Goal: Task Accomplishment & Management: Complete application form

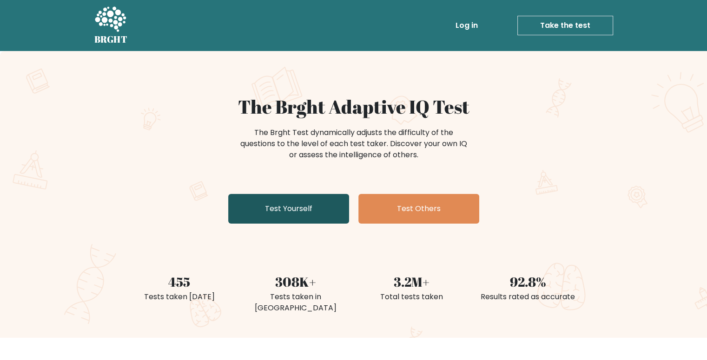
click at [290, 212] on link "Test Yourself" at bounding box center [288, 209] width 121 height 30
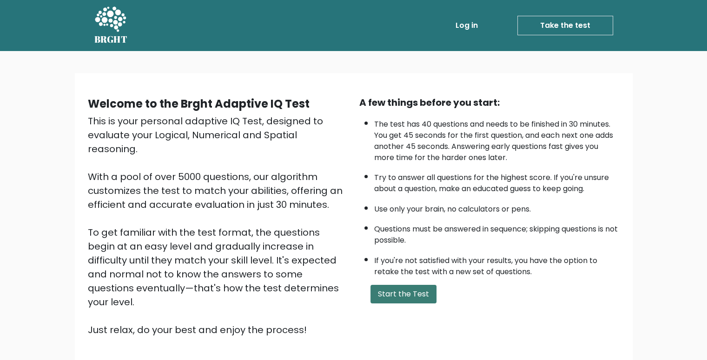
click at [400, 297] on button "Start the Test" at bounding box center [403, 294] width 66 height 19
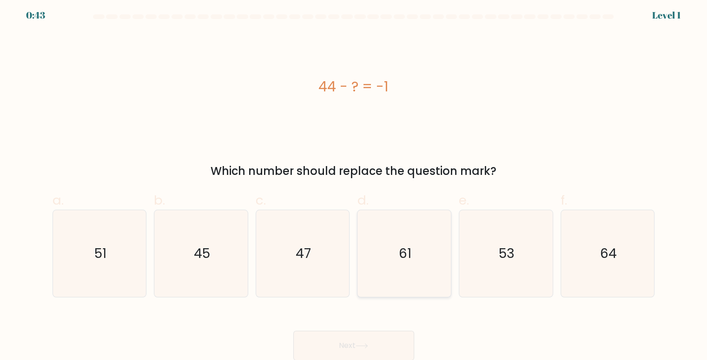
scroll to position [4, 0]
click at [215, 260] on icon "45" at bounding box center [200, 253] width 87 height 87
click at [354, 183] on input "b. 45" at bounding box center [354, 180] width 0 height 6
radio input "true"
click at [354, 177] on input "c. 47" at bounding box center [354, 180] width 0 height 6
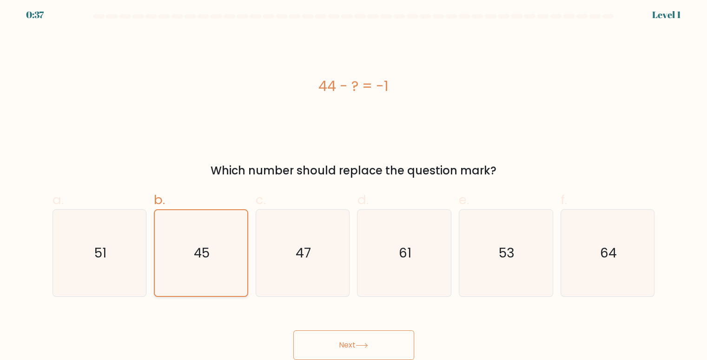
radio input "true"
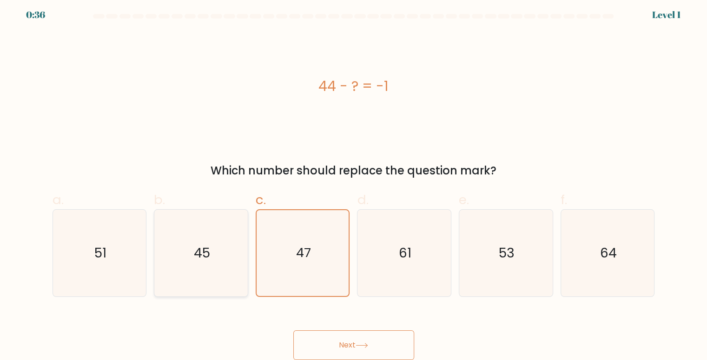
click at [354, 177] on input "d. 61" at bounding box center [354, 180] width 0 height 6
radio input "true"
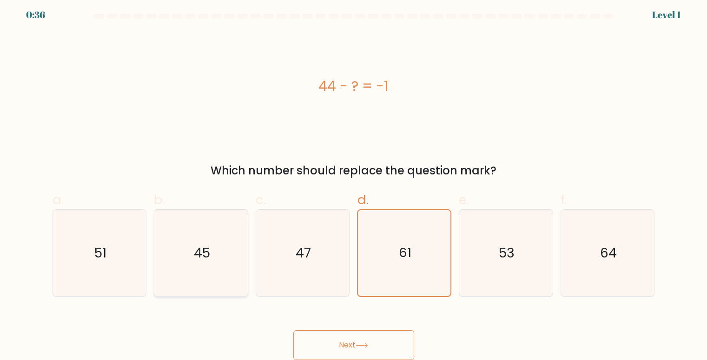
click at [354, 177] on input "e. 53" at bounding box center [354, 180] width 0 height 6
radio input "true"
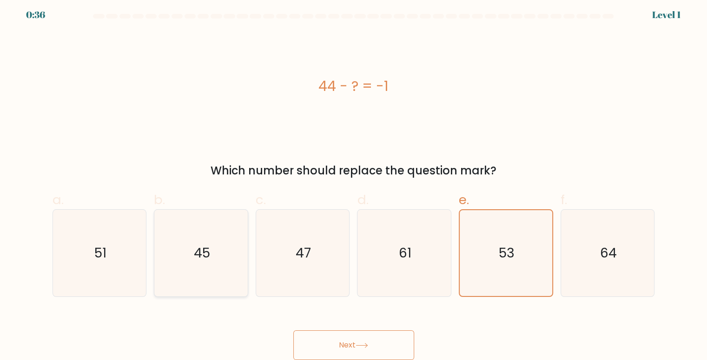
click at [354, 177] on input "f. 64" at bounding box center [354, 180] width 0 height 6
radio input "true"
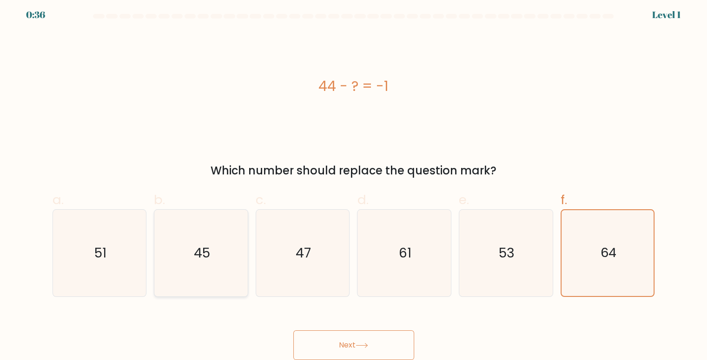
radio input "false"
click at [354, 177] on input "a. 51" at bounding box center [354, 180] width 0 height 6
radio input "true"
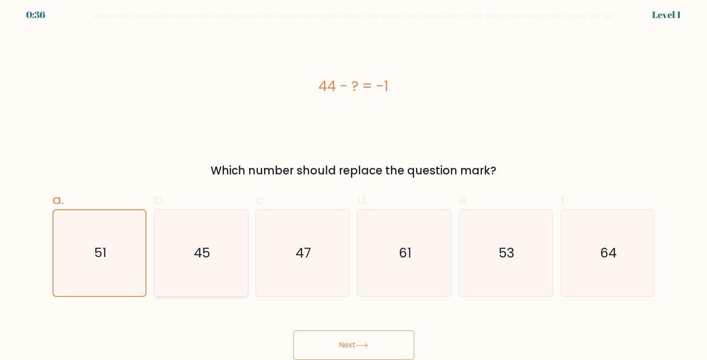
click at [354, 177] on input "b. 45" at bounding box center [354, 180] width 0 height 6
radio input "true"
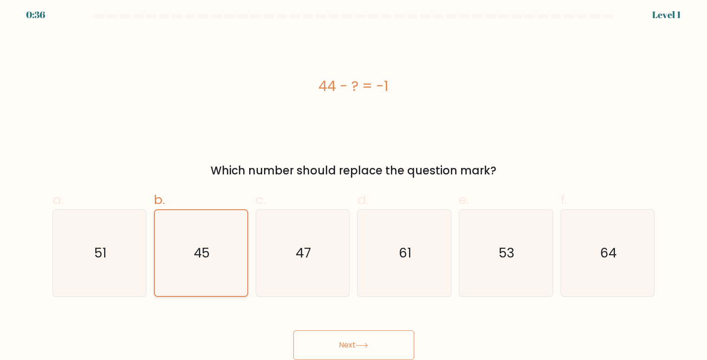
click at [354, 177] on input "c. 47" at bounding box center [354, 180] width 0 height 6
radio input "true"
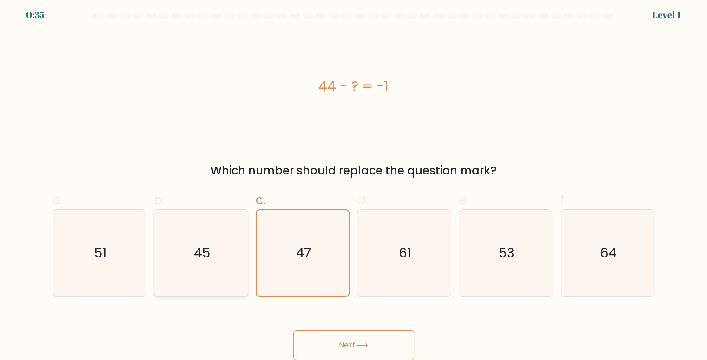
click at [215, 260] on icon "45" at bounding box center [200, 253] width 87 height 87
click at [354, 183] on input "b. 45" at bounding box center [354, 180] width 0 height 6
radio input "true"
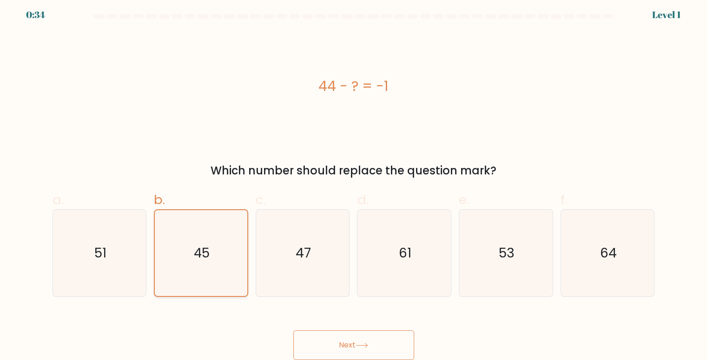
click at [215, 260] on icon "45" at bounding box center [201, 253] width 86 height 86
click at [354, 183] on input "b. 45" at bounding box center [354, 180] width 0 height 6
click at [347, 350] on button "Next" at bounding box center [353, 346] width 121 height 30
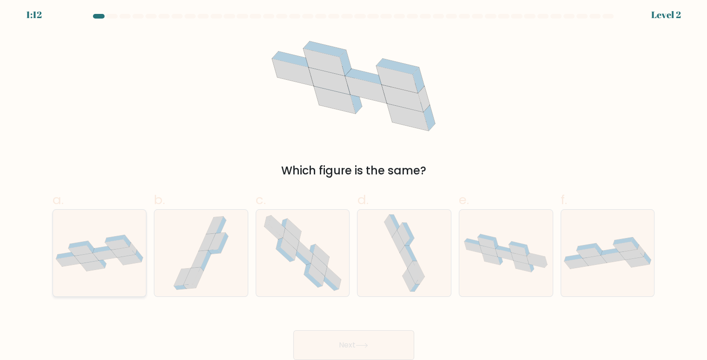
click at [123, 253] on icon at bounding box center [123, 252] width 24 height 11
click at [354, 183] on input "a." at bounding box center [354, 180] width 0 height 6
radio input "true"
click at [351, 339] on button "Next" at bounding box center [353, 346] width 121 height 30
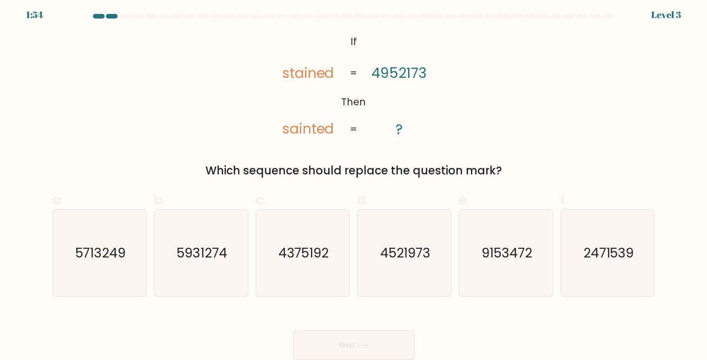
click at [351, 339] on button "Next" at bounding box center [353, 346] width 121 height 30
drag, startPoint x: 372, startPoint y: 73, endPoint x: 427, endPoint y: 73, distance: 55.3
click at [427, 73] on icon "@import url('[URL][DOMAIN_NAME]); If Then stained sainted 4952173 ? = =" at bounding box center [354, 86] width 176 height 108
click at [410, 67] on tspan "4952173" at bounding box center [398, 73] width 55 height 20
click at [407, 261] on text "4521973" at bounding box center [405, 253] width 51 height 18
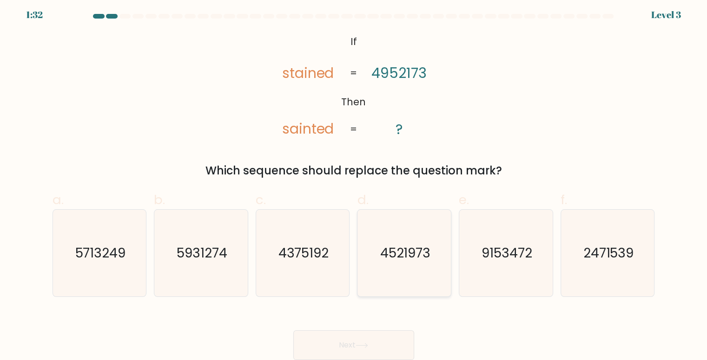
click at [354, 183] on input "d. 4521973" at bounding box center [354, 180] width 0 height 6
radio input "true"
click at [362, 337] on button "Next" at bounding box center [353, 346] width 121 height 30
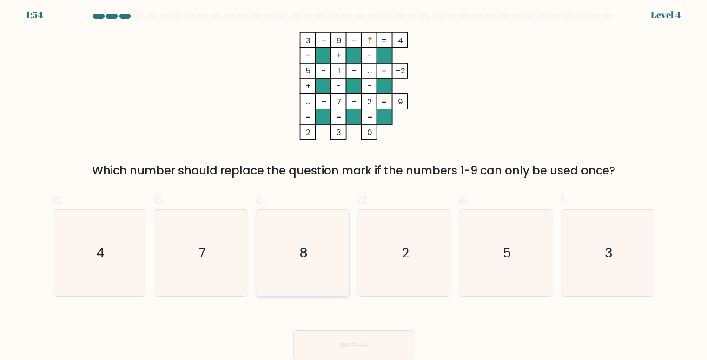
click at [314, 245] on icon "8" at bounding box center [302, 253] width 87 height 87
click at [354, 183] on input "c. 8" at bounding box center [354, 180] width 0 height 6
radio input "true"
click at [342, 341] on button "Next" at bounding box center [353, 346] width 121 height 30
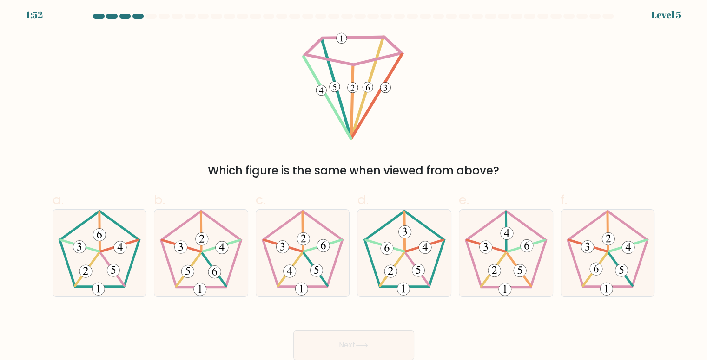
click at [342, 341] on button "Next" at bounding box center [353, 346] width 121 height 30
click at [606, 248] on icon at bounding box center [607, 253] width 87 height 87
click at [354, 183] on input "f." at bounding box center [354, 180] width 0 height 6
radio input "true"
click at [332, 345] on button "Next" at bounding box center [353, 346] width 121 height 30
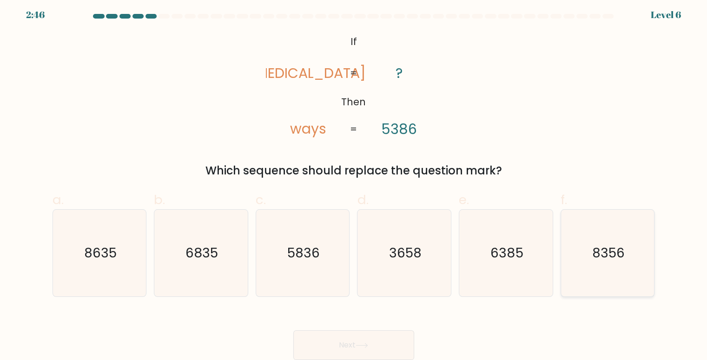
click at [591, 266] on icon "8356" at bounding box center [607, 253] width 87 height 87
click at [354, 183] on input "f. 8356" at bounding box center [354, 180] width 0 height 6
radio input "true"
click at [375, 348] on button "Next" at bounding box center [353, 346] width 121 height 30
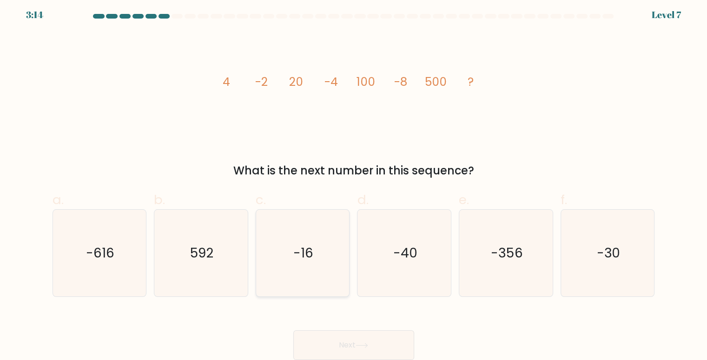
click at [295, 251] on text "-16" at bounding box center [303, 253] width 20 height 18
click at [354, 183] on input "c. -16" at bounding box center [354, 180] width 0 height 6
radio input "true"
click at [339, 349] on button "Next" at bounding box center [353, 346] width 121 height 30
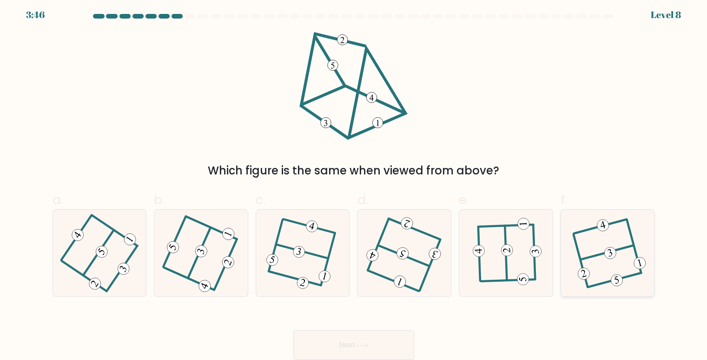
click at [567, 254] on div at bounding box center [607, 254] width 94 height 88
click at [354, 183] on input "f." at bounding box center [354, 180] width 0 height 6
radio input "true"
click at [557, 253] on div "f." at bounding box center [608, 243] width 102 height 107
click at [517, 252] on icon at bounding box center [505, 253] width 67 height 69
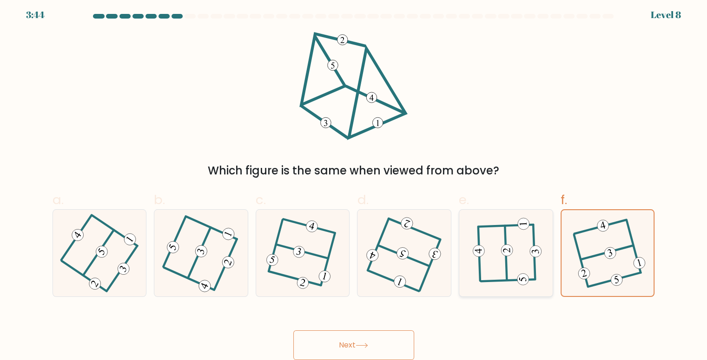
click at [354, 183] on input "e." at bounding box center [354, 180] width 0 height 6
radio input "true"
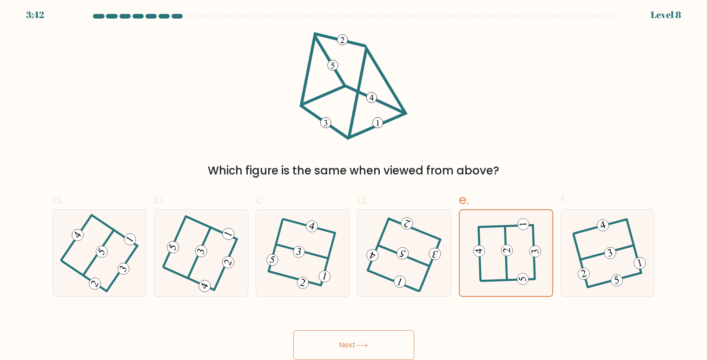
click at [373, 335] on button "Next" at bounding box center [353, 346] width 121 height 30
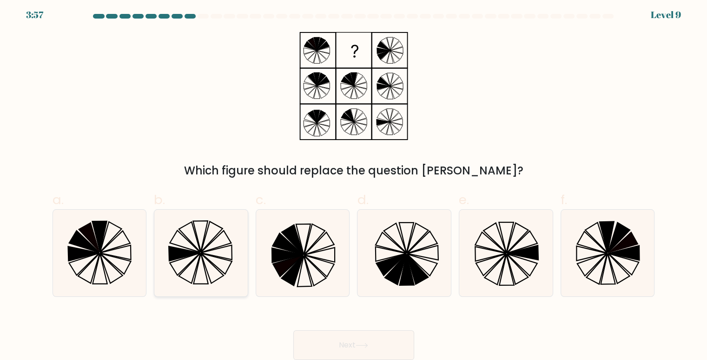
click at [223, 262] on icon at bounding box center [200, 253] width 87 height 87
click at [354, 183] on input "b." at bounding box center [354, 180] width 0 height 6
radio input "true"
click at [281, 268] on icon at bounding box center [288, 266] width 30 height 21
click at [354, 183] on input "c." at bounding box center [354, 180] width 0 height 6
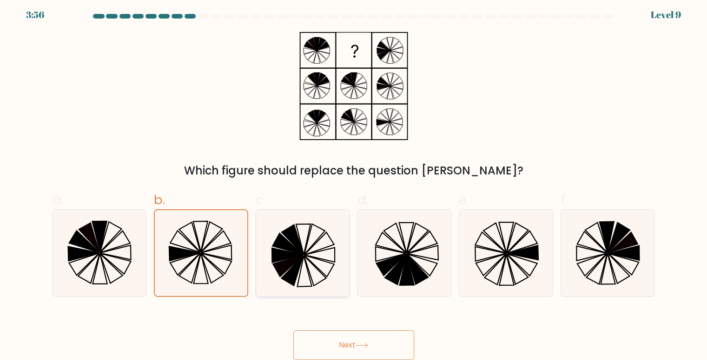
radio input "true"
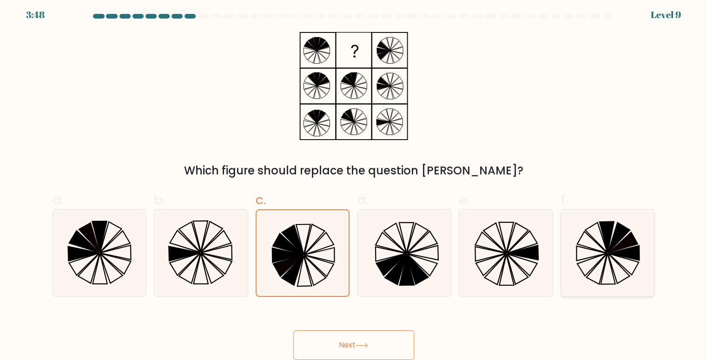
click at [591, 256] on icon at bounding box center [607, 253] width 87 height 87
click at [354, 183] on input "f." at bounding box center [354, 180] width 0 height 6
radio input "true"
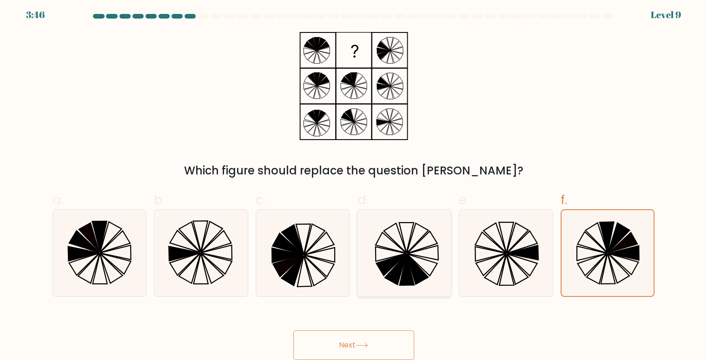
click at [398, 267] on icon at bounding box center [394, 270] width 21 height 30
click at [354, 183] on input "d." at bounding box center [354, 180] width 0 height 6
radio input "true"
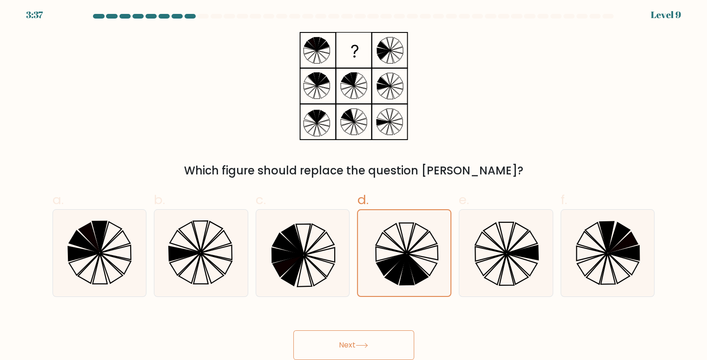
click at [363, 341] on button "Next" at bounding box center [353, 346] width 121 height 30
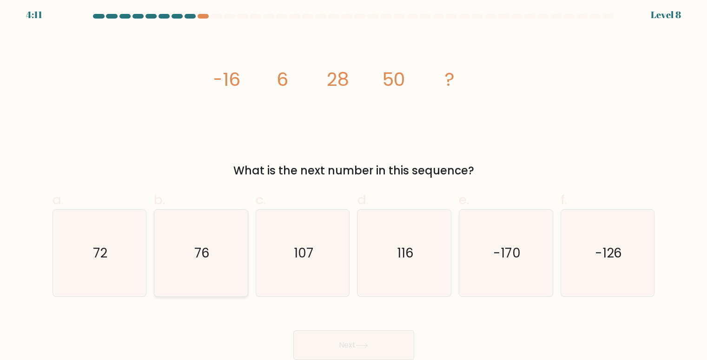
click at [182, 277] on icon "76" at bounding box center [200, 253] width 87 height 87
click at [354, 183] on input "b. 76" at bounding box center [354, 180] width 0 height 6
radio input "true"
click at [323, 334] on button "Next" at bounding box center [353, 346] width 121 height 30
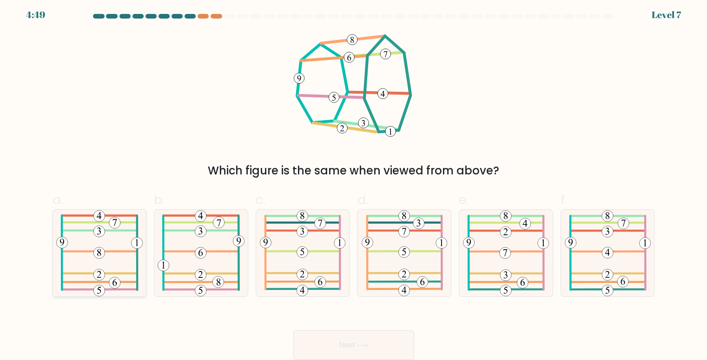
click at [106, 250] on icon at bounding box center [99, 253] width 86 height 87
click at [354, 183] on input "a." at bounding box center [354, 180] width 0 height 6
radio input "true"
click at [359, 354] on button "Next" at bounding box center [353, 346] width 121 height 30
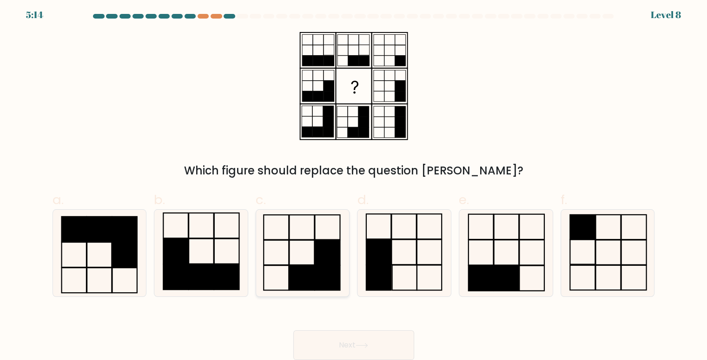
click at [308, 269] on rect at bounding box center [301, 278] width 25 height 25
click at [354, 183] on input "c." at bounding box center [354, 180] width 0 height 6
radio input "true"
click at [362, 349] on button "Next" at bounding box center [353, 346] width 121 height 30
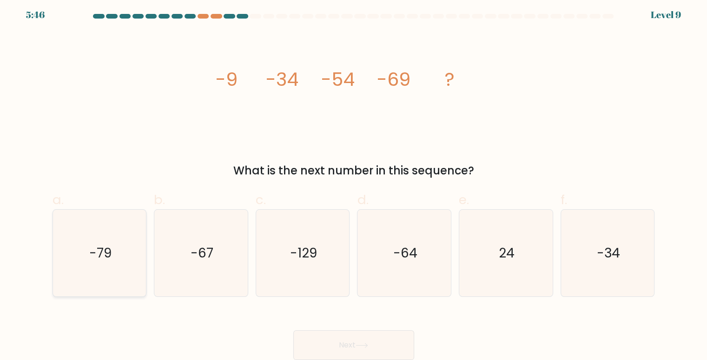
click at [115, 265] on icon "-79" at bounding box center [99, 253] width 87 height 87
click at [354, 183] on input "a. -79" at bounding box center [354, 180] width 0 height 6
radio input "true"
click at [346, 333] on button "Next" at bounding box center [353, 346] width 121 height 30
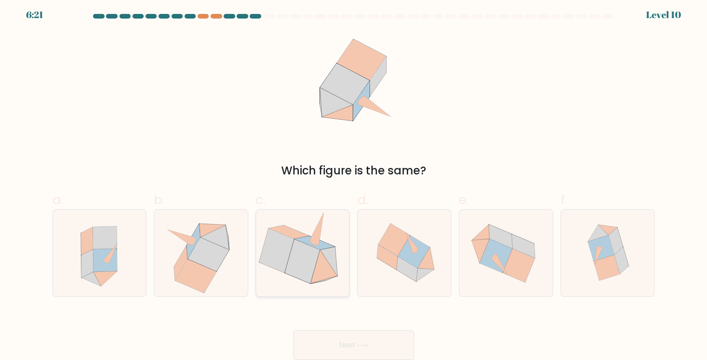
click at [332, 259] on icon at bounding box center [328, 261] width 17 height 29
click at [354, 183] on input "c." at bounding box center [354, 180] width 0 height 6
radio input "true"
click at [422, 266] on icon at bounding box center [425, 259] width 17 height 22
click at [354, 183] on input "d." at bounding box center [354, 180] width 0 height 6
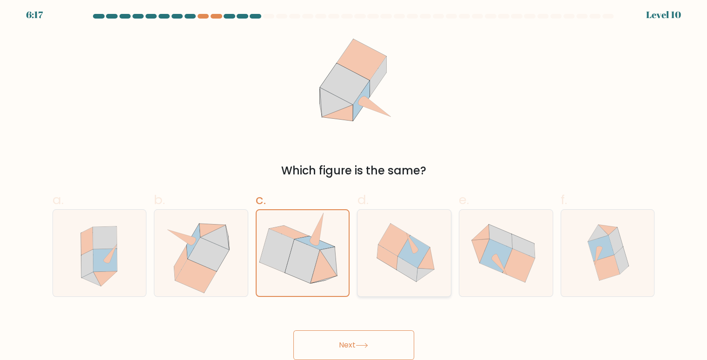
radio input "true"
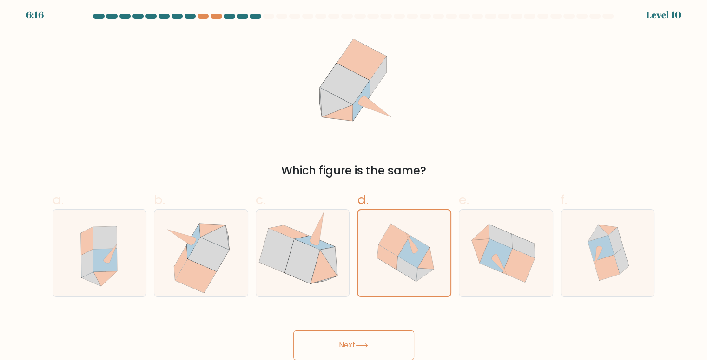
click at [377, 338] on button "Next" at bounding box center [353, 346] width 121 height 30
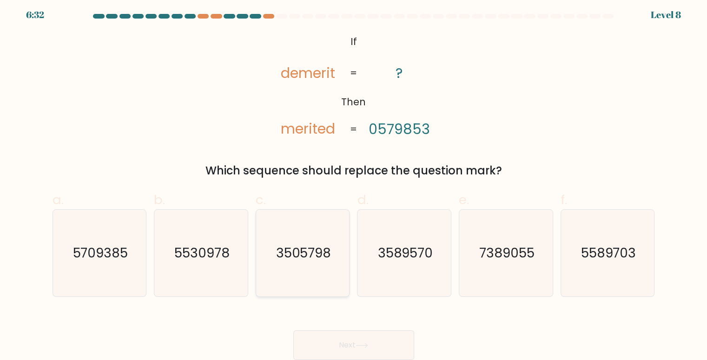
click at [281, 264] on icon "3505798" at bounding box center [302, 253] width 87 height 87
click at [354, 183] on input "c. 3505798" at bounding box center [354, 180] width 0 height 6
radio input "true"
click at [334, 339] on button "Next" at bounding box center [353, 346] width 121 height 30
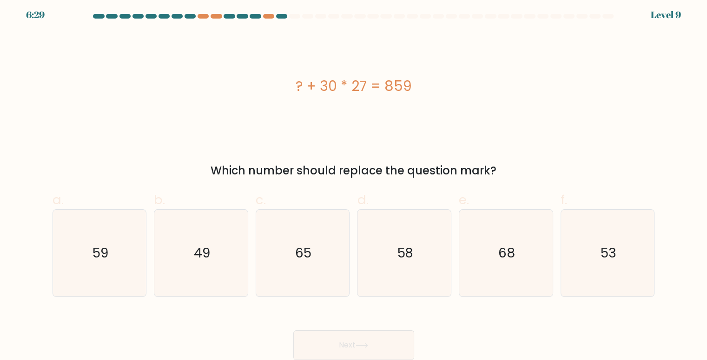
click at [334, 339] on button "Next" at bounding box center [353, 346] width 121 height 30
click at [278, 250] on icon "65" at bounding box center [302, 253] width 87 height 87
click at [354, 183] on input "c. 65" at bounding box center [354, 180] width 0 height 6
radio input "true"
click at [370, 341] on button "Next" at bounding box center [353, 346] width 121 height 30
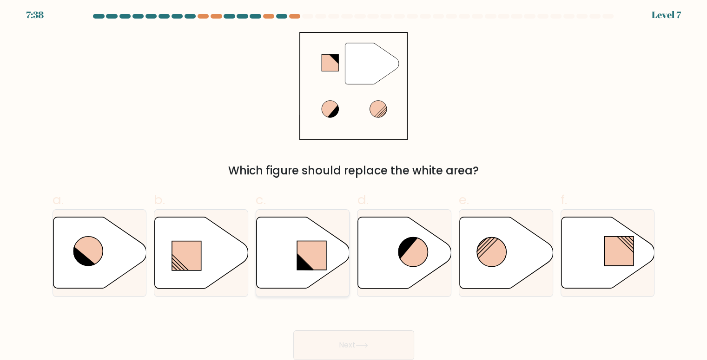
click at [337, 271] on icon at bounding box center [302, 253] width 93 height 73
click at [354, 183] on input "c." at bounding box center [354, 180] width 0 height 6
radio input "true"
click at [347, 348] on button "Next" at bounding box center [353, 346] width 121 height 30
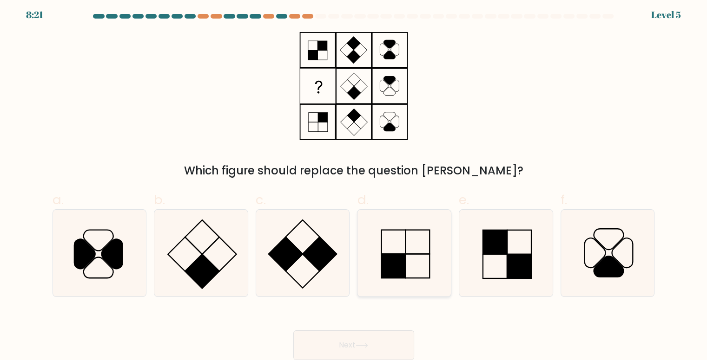
click at [421, 244] on icon at bounding box center [404, 253] width 87 height 87
click at [354, 183] on input "d." at bounding box center [354, 180] width 0 height 6
radio input "true"
click at [372, 340] on button "Next" at bounding box center [353, 346] width 121 height 30
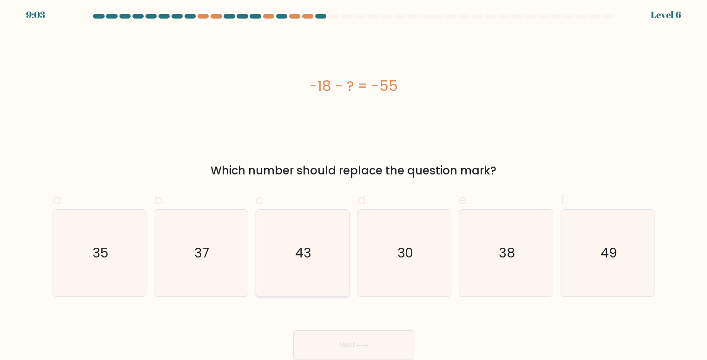
click at [266, 262] on icon "43" at bounding box center [302, 253] width 87 height 87
click at [354, 183] on input "c. 43" at bounding box center [354, 180] width 0 height 6
radio input "true"
click at [348, 341] on button "Next" at bounding box center [353, 346] width 121 height 30
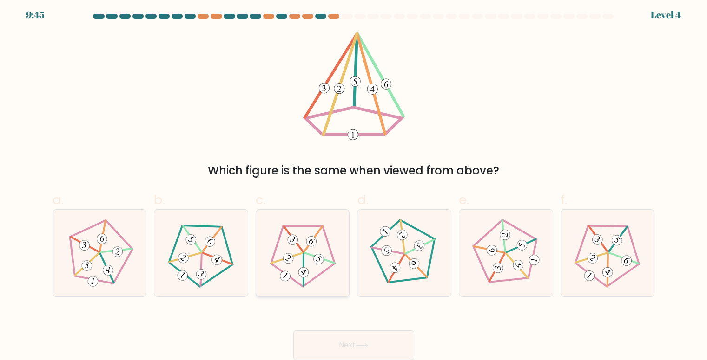
click at [334, 265] on 245 at bounding box center [304, 251] width 87 height 86
click at [354, 183] on input "c." at bounding box center [354, 180] width 0 height 6
radio input "true"
click at [370, 335] on button "Next" at bounding box center [353, 346] width 121 height 30
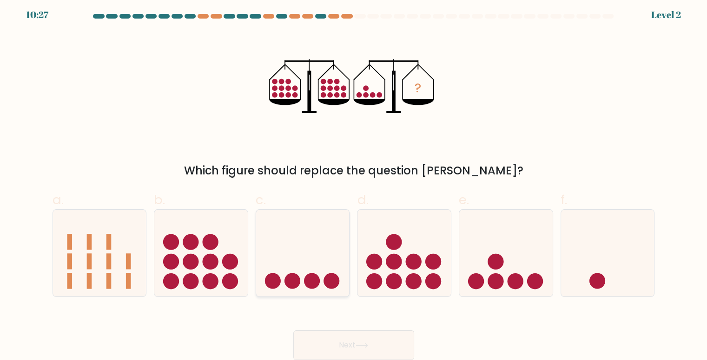
click at [327, 275] on circle at bounding box center [331, 282] width 16 height 16
click at [354, 183] on input "c." at bounding box center [354, 180] width 0 height 6
radio input "true"
click at [351, 341] on button "Next" at bounding box center [353, 346] width 121 height 30
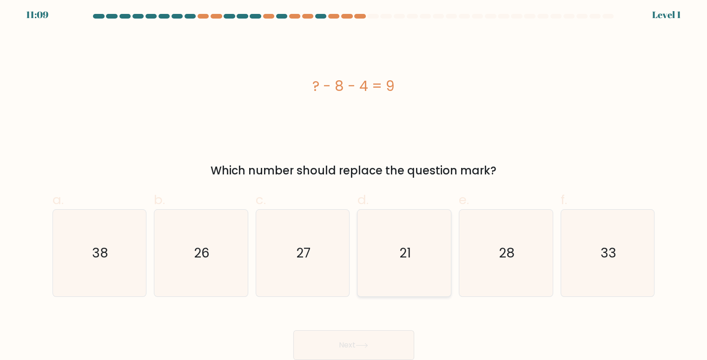
click at [433, 251] on icon "21" at bounding box center [404, 253] width 87 height 87
click at [354, 183] on input "d. 21" at bounding box center [354, 180] width 0 height 6
radio input "true"
click at [377, 338] on button "Next" at bounding box center [353, 346] width 121 height 30
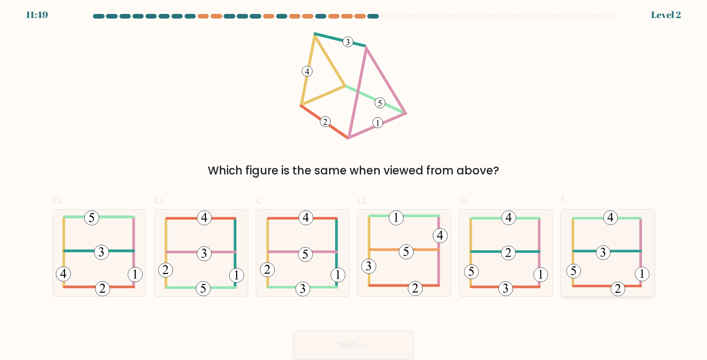
click at [621, 255] on icon at bounding box center [607, 253] width 83 height 87
click at [354, 183] on input "f." at bounding box center [354, 180] width 0 height 6
radio input "true"
click at [405, 341] on button "Next" at bounding box center [353, 346] width 121 height 30
